Goal: Task Accomplishment & Management: Use online tool/utility

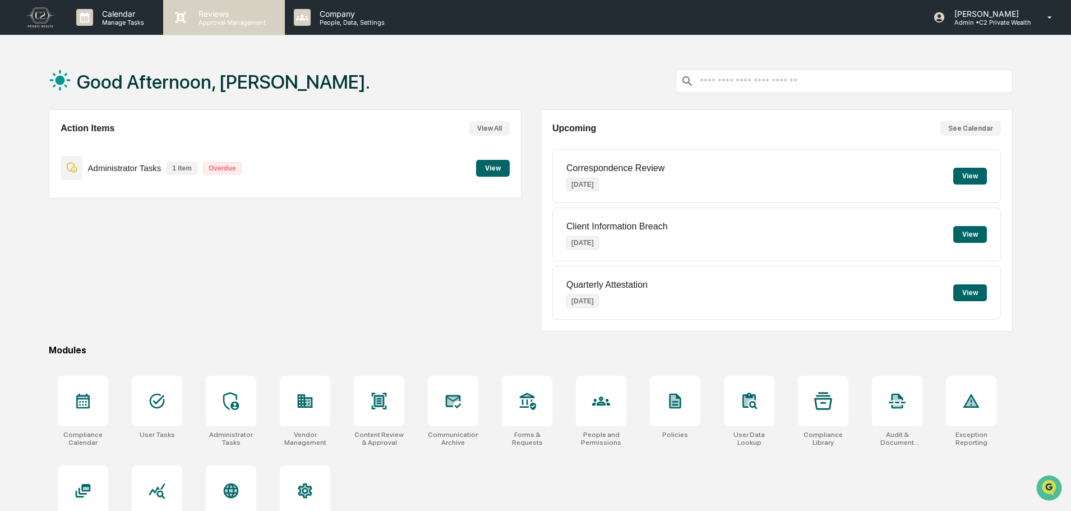
click at [225, 22] on p "Approval Management" at bounding box center [231, 23] width 82 height 8
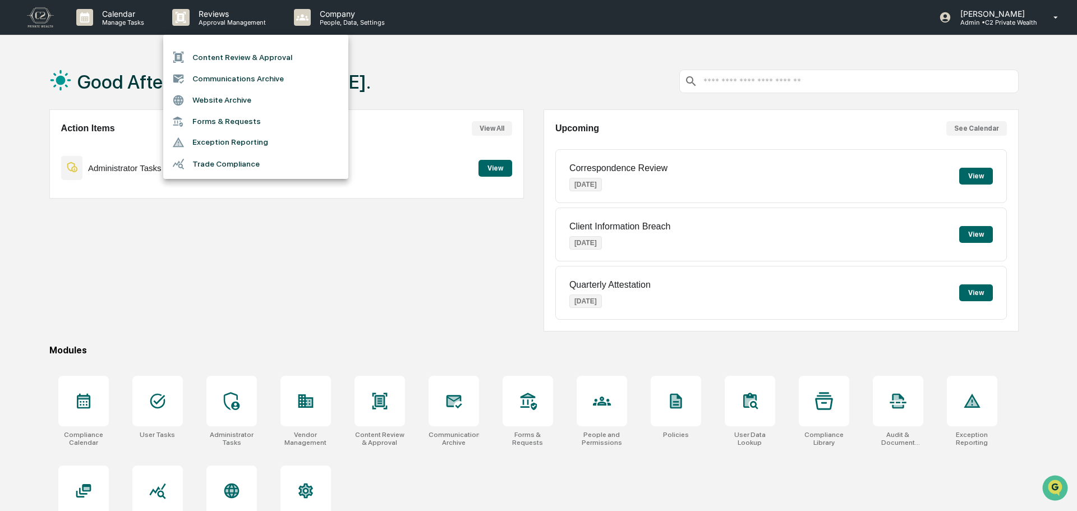
click at [248, 61] on li "Content Review & Approval" at bounding box center [255, 57] width 185 height 21
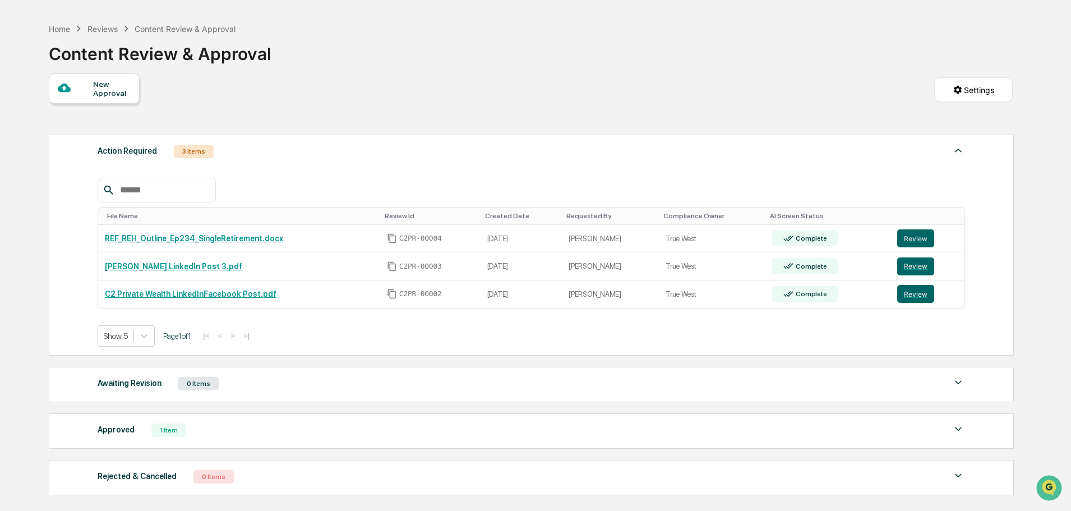
scroll to position [56, 0]
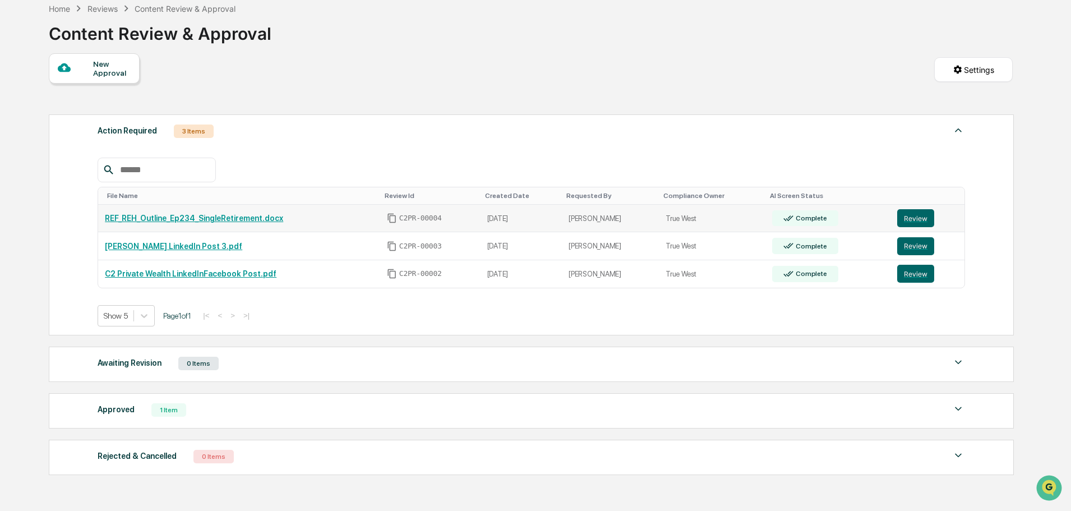
click at [244, 219] on link "REF_REH_Outline_Ep234_SingleRetirement.docx" at bounding box center [194, 218] width 178 height 9
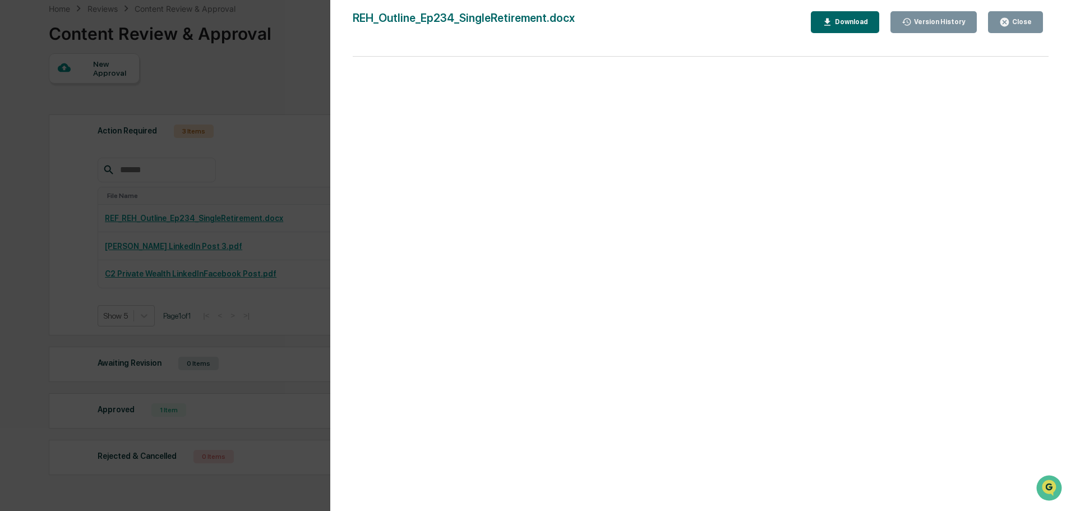
click at [1029, 27] on button "Close" at bounding box center [1015, 22] width 55 height 22
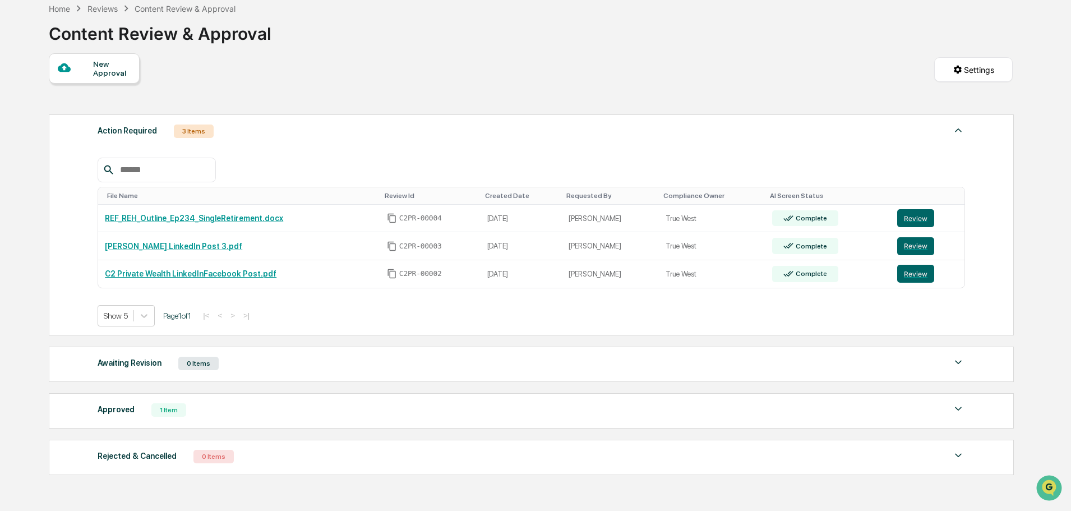
click at [1018, 326] on div "Home Reviews Content Review & Approval Content Review & Approval New Approval S…" at bounding box center [531, 286] width 998 height 579
click at [124, 242] on link "[PERSON_NAME] LinkedIn Post 3.pdf" at bounding box center [173, 246] width 137 height 9
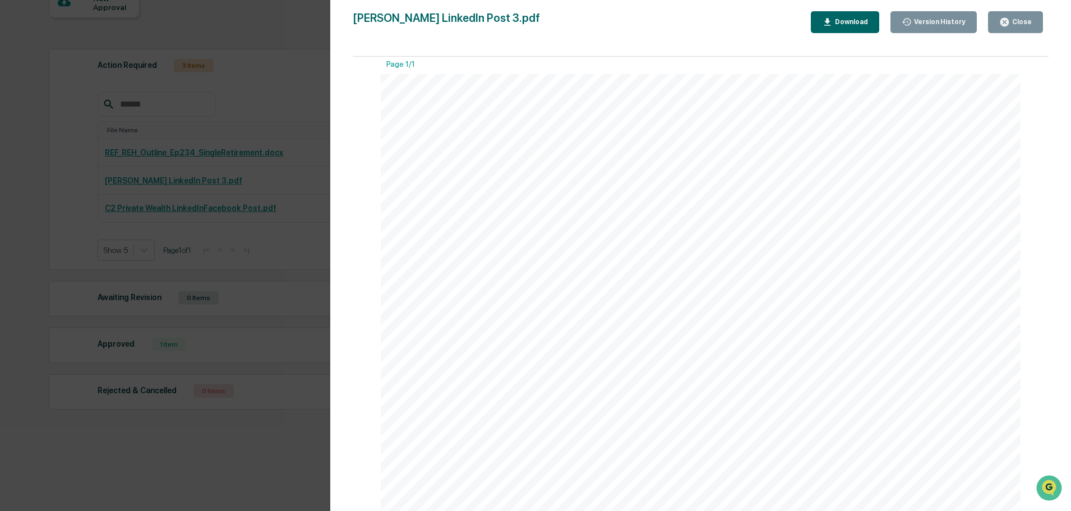
scroll to position [0, 0]
click at [1031, 24] on div "Close" at bounding box center [1021, 22] width 22 height 8
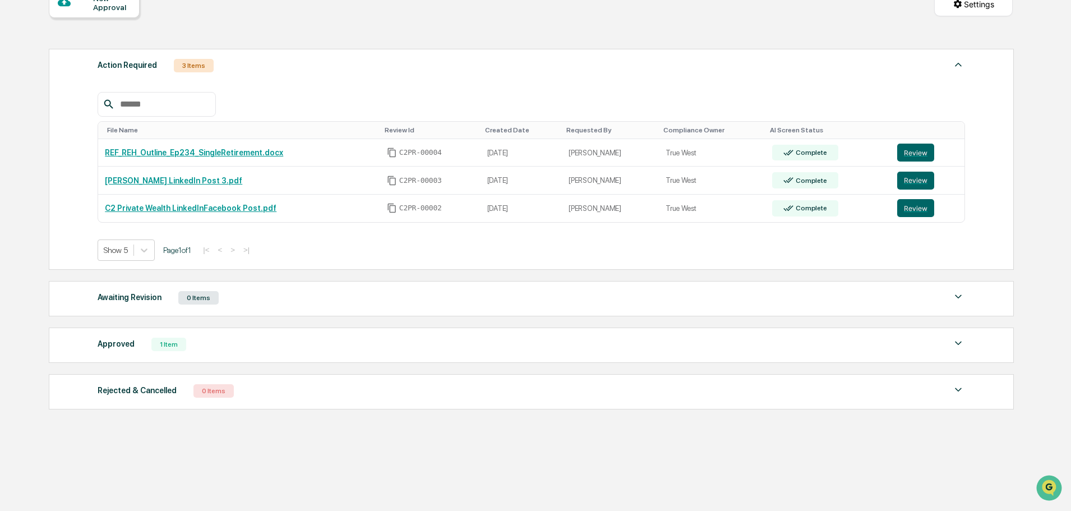
click at [278, 346] on div "Approved 1 Item" at bounding box center [532, 344] width 868 height 16
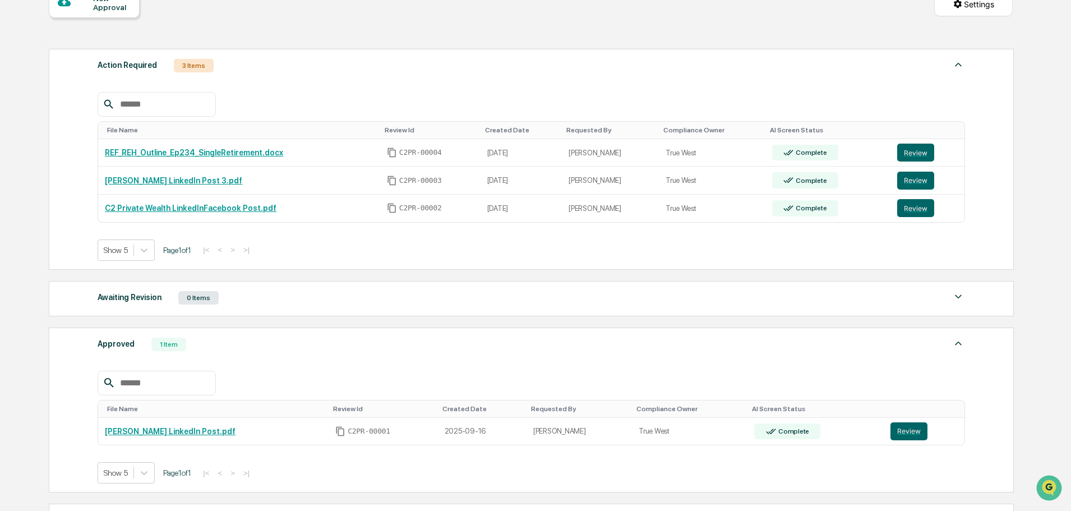
click at [261, 335] on div "Approved 1 Item File Name Review Id Created Date Requested By Compliance Owner …" at bounding box center [531, 410] width 965 height 165
click at [267, 340] on div "Approved 1 Item" at bounding box center [532, 344] width 868 height 16
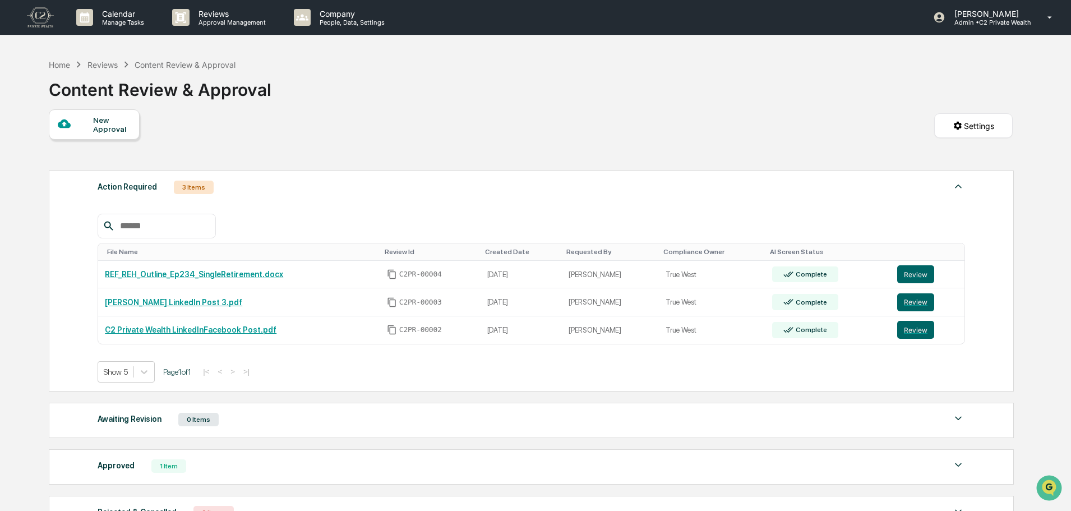
click at [99, 60] on div "Reviews" at bounding box center [102, 65] width 30 height 10
click at [100, 62] on div "Reviews" at bounding box center [102, 65] width 30 height 10
click at [103, 65] on div "Reviews" at bounding box center [102, 65] width 30 height 10
click at [70, 64] on div "Home" at bounding box center [59, 65] width 21 height 10
